Goal: Information Seeking & Learning: Find contact information

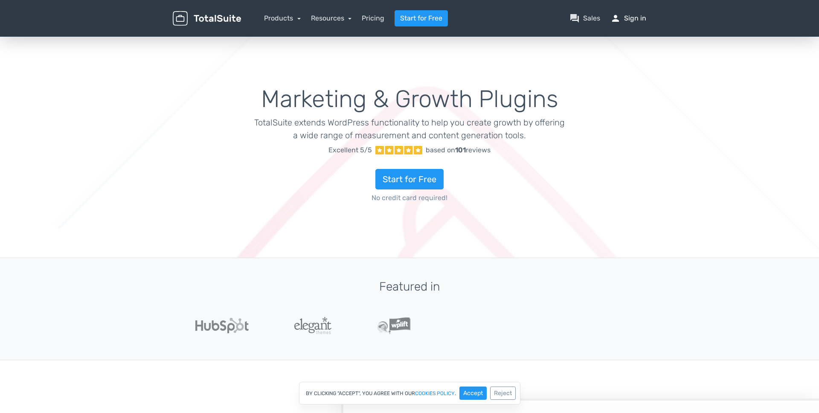
click at [632, 22] on link "person Sign in" at bounding box center [629, 18] width 36 height 10
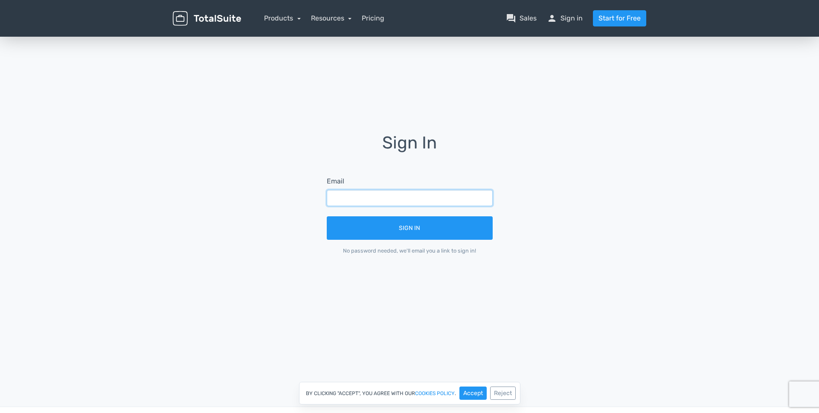
click at [374, 195] on input "text" at bounding box center [410, 198] width 166 height 16
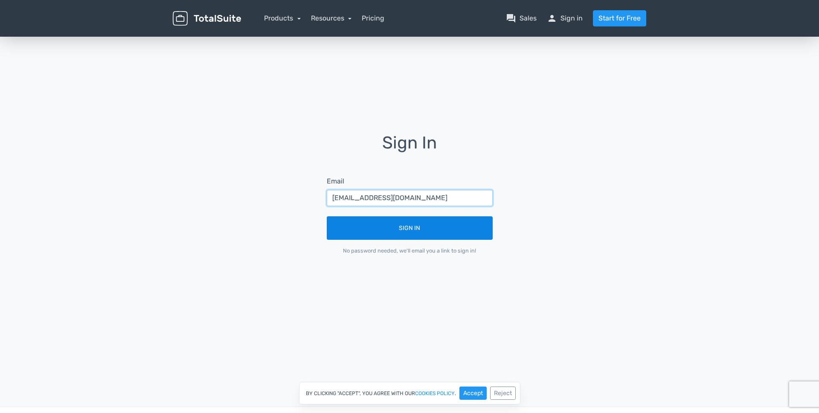
type input "info@streamshub.org"
click at [441, 226] on button "Sign In" at bounding box center [410, 227] width 166 height 23
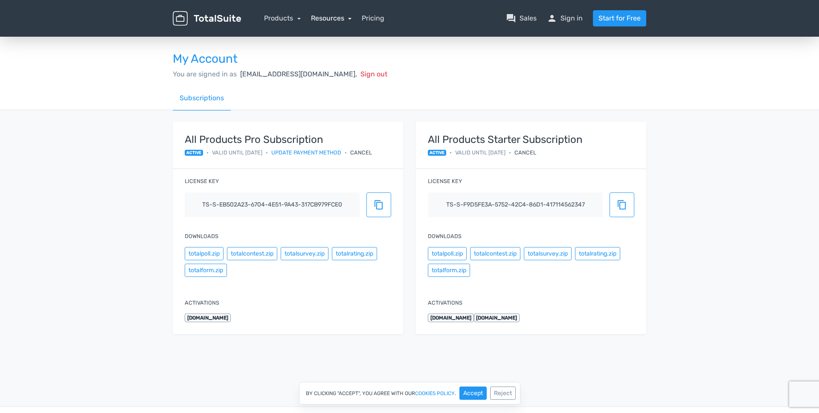
click at [344, 18] on link "Resources" at bounding box center [331, 18] width 41 height 8
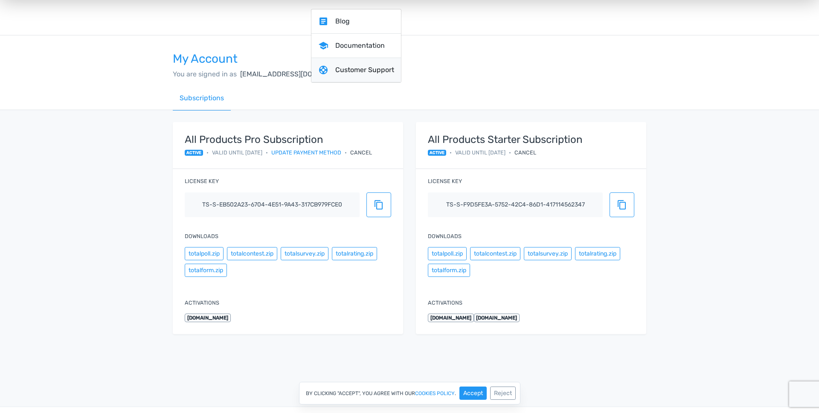
click at [361, 69] on link "support Customer Support" at bounding box center [357, 70] width 90 height 24
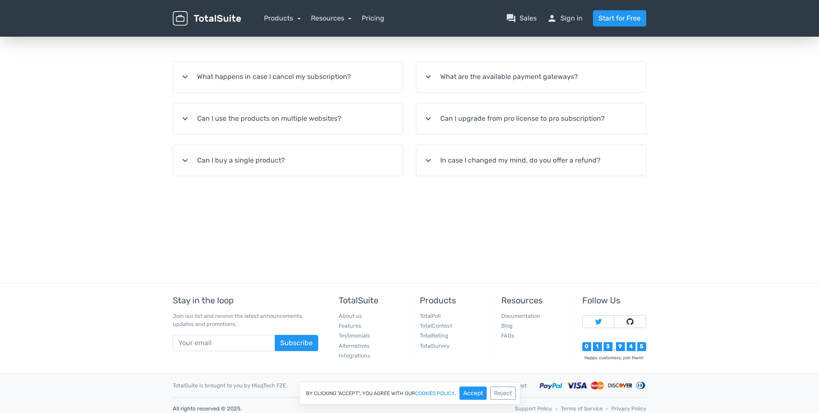
scroll to position [166, 0]
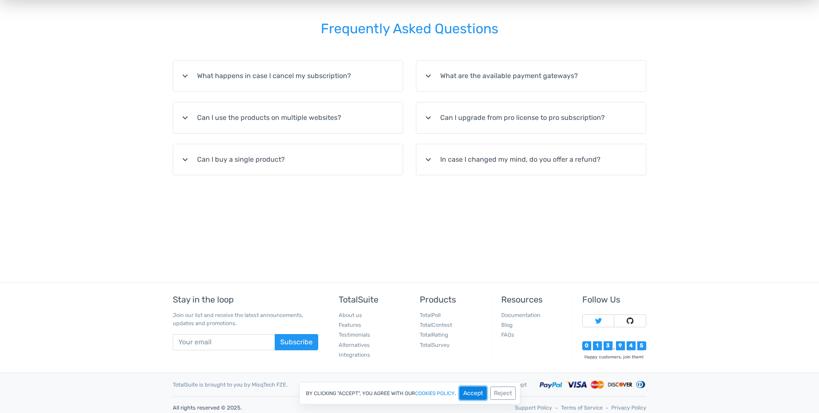
click at [476, 396] on button "Accept" at bounding box center [473, 393] width 27 height 13
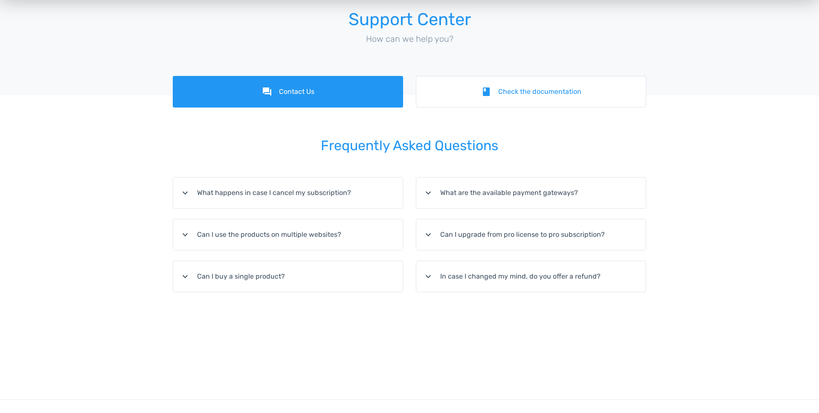
scroll to position [0, 0]
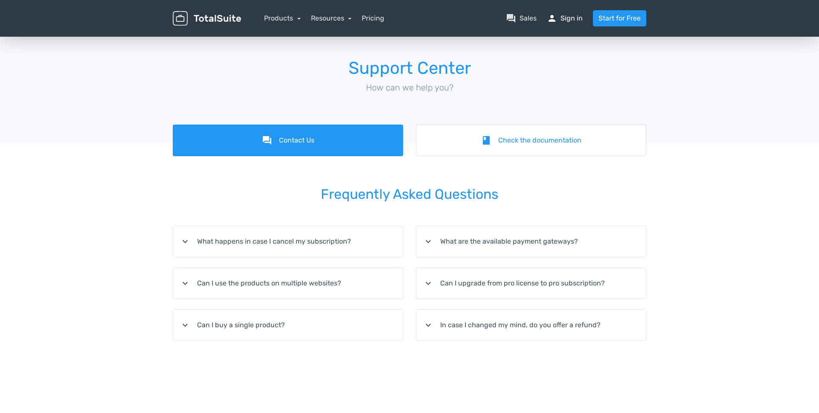
click at [565, 17] on link "person Sign in" at bounding box center [565, 18] width 36 height 10
